Goal: Check status

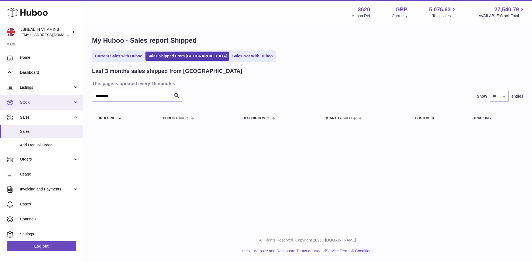
click at [36, 103] on div "Huboo JSHEALTH VITAMINS [EMAIL_ADDRESS][DOMAIN_NAME] Main Home Dashboard Listin…" at bounding box center [266, 131] width 532 height 262
drag, startPoint x: 120, startPoint y: 96, endPoint x: 19, endPoint y: 94, distance: 100.9
click at [21, 94] on div "Huboo JSHEALTH VITAMINS [EMAIL_ADDRESS][DOMAIN_NAME] Main Home Dashboard Listin…" at bounding box center [266, 131] width 532 height 262
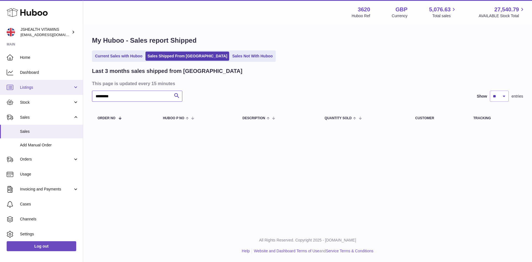
drag, startPoint x: 121, startPoint y: 93, endPoint x: 75, endPoint y: 91, distance: 46.6
click at [75, 91] on div "Huboo JSHEALTH VITAMINS [EMAIL_ADDRESS][DOMAIN_NAME] Main Home Dashboard Listin…" at bounding box center [266, 131] width 532 height 262
paste input "text"
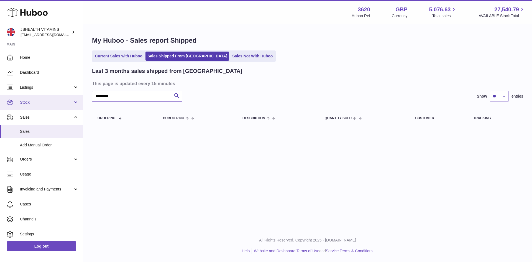
drag, startPoint x: 116, startPoint y: 99, endPoint x: 62, endPoint y: 100, distance: 54.3
click at [62, 100] on div "Huboo JSHEALTH VITAMINS [EMAIL_ADDRESS][DOMAIN_NAME] Main Home Dashboard Listin…" at bounding box center [266, 131] width 532 height 262
paste input "text"
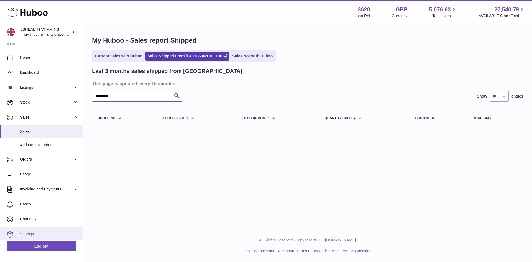
type input "*********"
